Goal: Navigation & Orientation: Find specific page/section

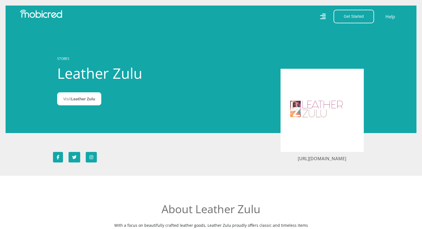
drag, startPoint x: 0, startPoint y: 0, endPoint x: 397, endPoint y: 30, distance: 397.9
click at [91, 101] on span "Leather Zulu" at bounding box center [83, 98] width 24 height 5
click at [325, 15] on icon at bounding box center [323, 16] width 6 height 8
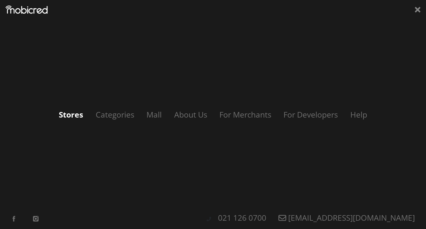
click at [73, 115] on link "Stores" at bounding box center [70, 114] width 35 height 11
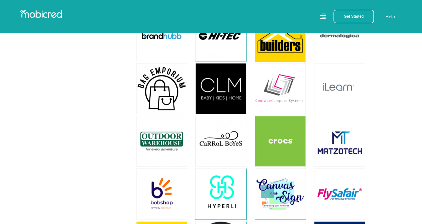
scroll to position [876, 0]
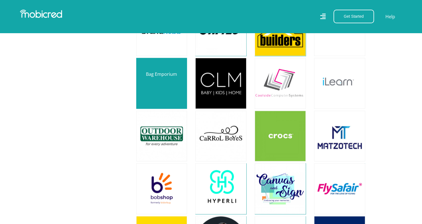
click at [168, 93] on link at bounding box center [162, 83] width 60 height 60
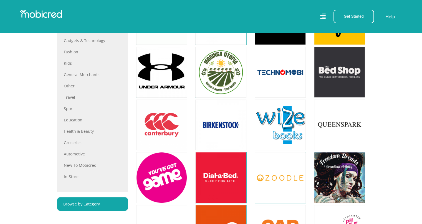
scroll to position [263, 0]
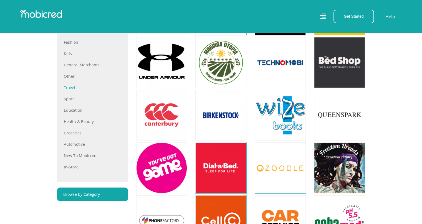
click at [70, 86] on link "Travel" at bounding box center [92, 88] width 57 height 6
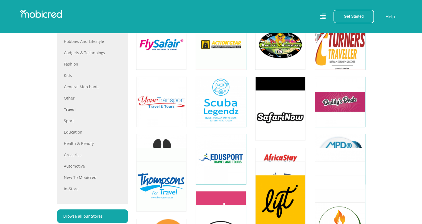
scroll to position [282, 0]
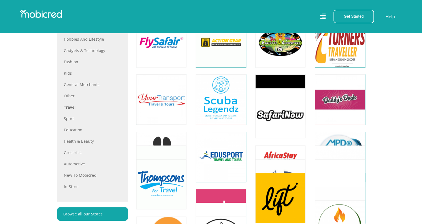
drag, startPoint x: 425, startPoint y: 18, endPoint x: 407, endPoint y: 83, distance: 67.8
click at [407, 83] on html "Stores Categories Mall About Us For Merchants For Developers Help Sign Up Sign …" at bounding box center [211, 185] width 422 height 934
click at [67, 61] on link "Fashion" at bounding box center [92, 62] width 57 height 6
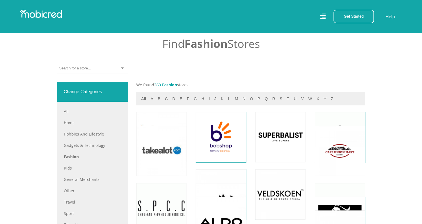
scroll to position [179, 0]
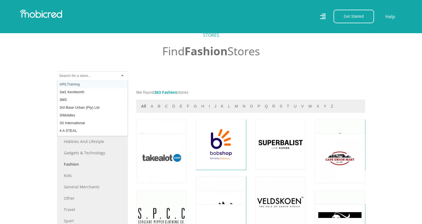
click at [63, 76] on input "select-one" at bounding box center [74, 75] width 31 height 5
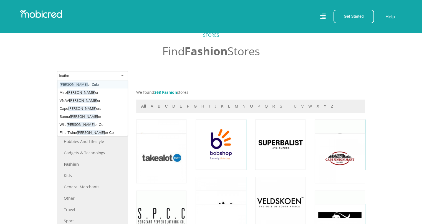
type input "leather"
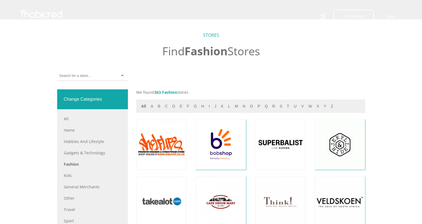
scroll to position [179, 0]
click at [98, 76] on div at bounding box center [92, 76] width 71 height 10
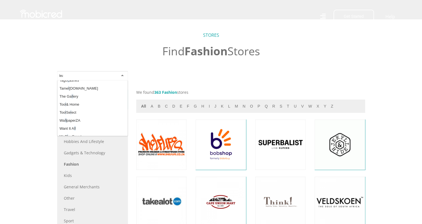
scroll to position [0, 0]
type input "leath"
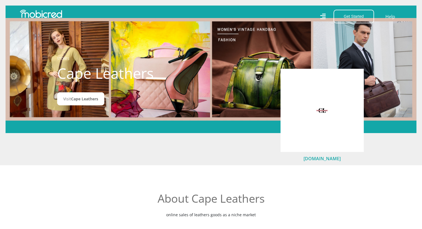
click at [309, 159] on link "[DOMAIN_NAME]" at bounding box center [321, 158] width 37 height 6
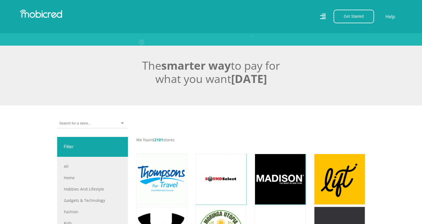
scroll to position [94, 0]
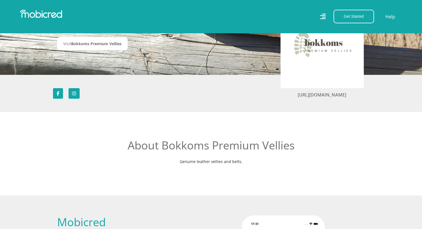
scroll to position [63, 0]
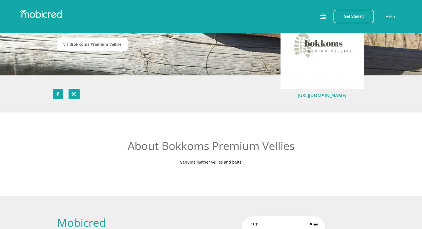
click at [319, 97] on link "https://www.bokkoms.co.za" at bounding box center [321, 95] width 48 height 6
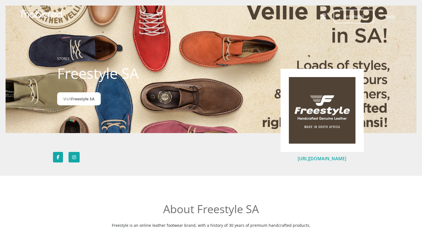
click at [324, 157] on link "[URL][DOMAIN_NAME]" at bounding box center [321, 158] width 48 height 6
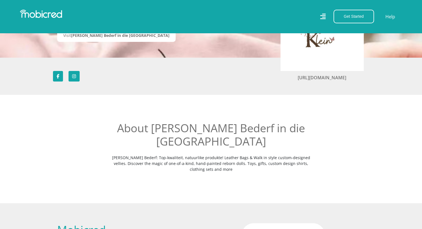
scroll to position [37, 0]
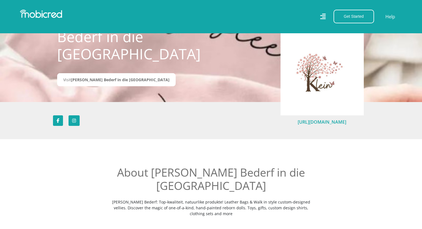
click at [297, 122] on link "[URL][DOMAIN_NAME]" at bounding box center [321, 122] width 48 height 6
